Goal: Task Accomplishment & Management: Use online tool/utility

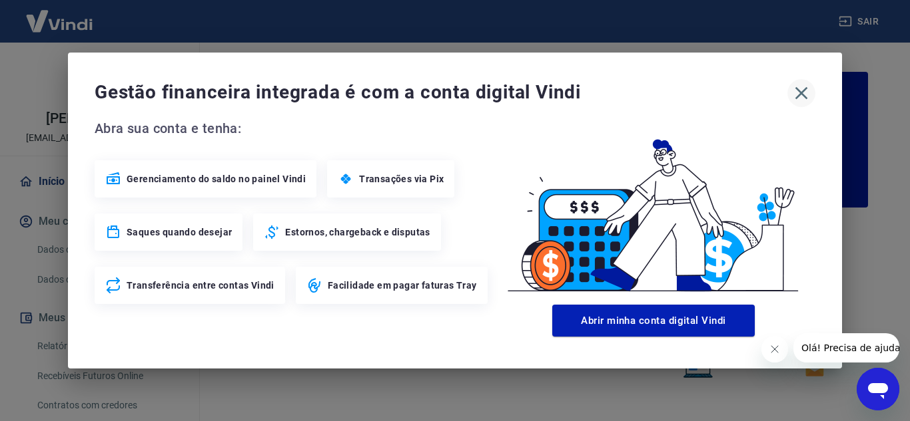
click at [801, 84] on icon "button" at bounding box center [800, 93] width 21 height 21
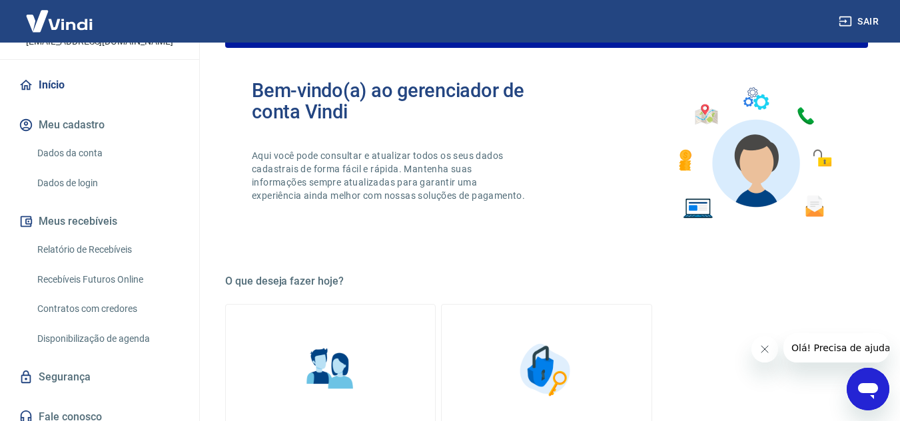
scroll to position [98, 0]
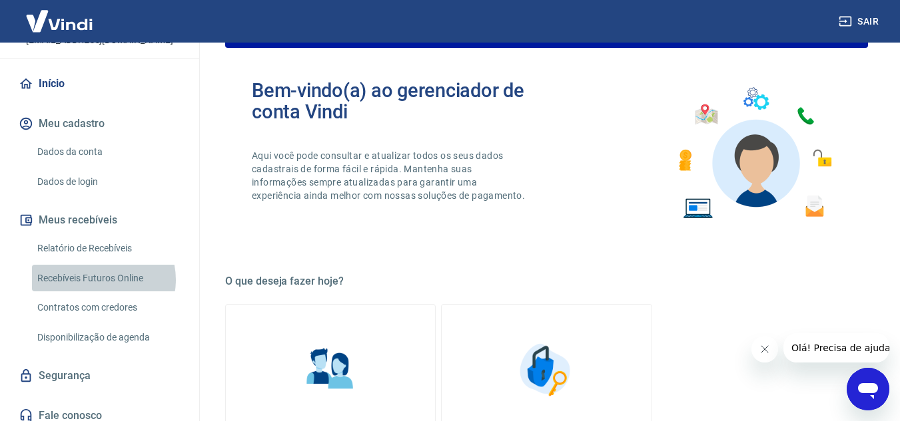
click at [100, 280] on link "Recebíveis Futuros Online" at bounding box center [107, 278] width 151 height 27
